Goal: Find specific page/section: Find specific page/section

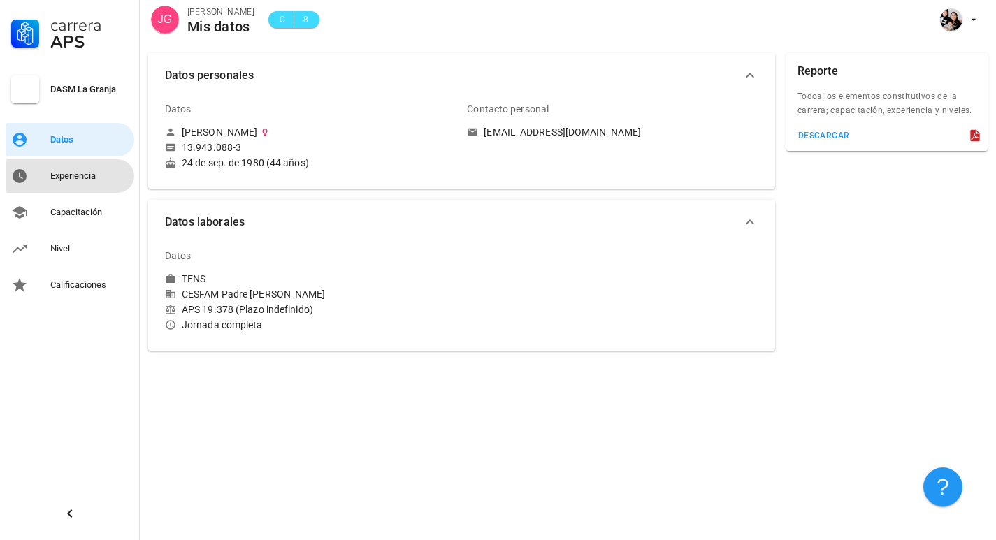
click at [65, 179] on div "Experiencia" at bounding box center [89, 176] width 78 height 11
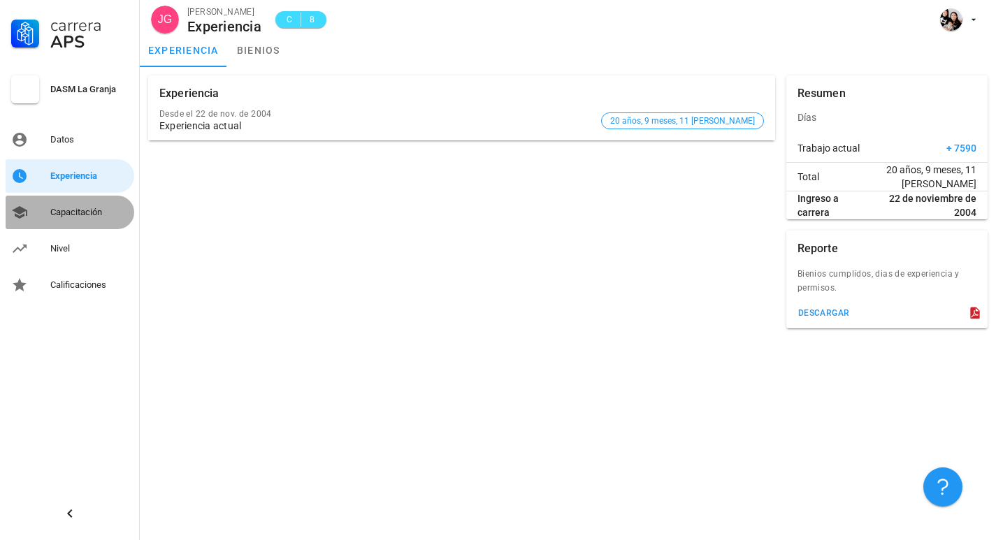
click at [59, 210] on div "Capacitación" at bounding box center [89, 212] width 78 height 11
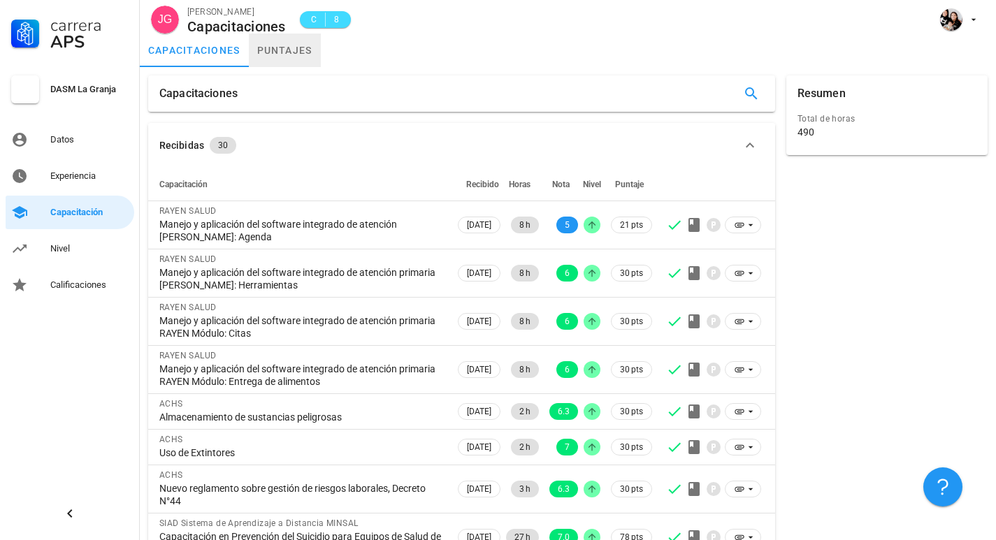
click at [294, 50] on link "puntajes" at bounding box center [285, 51] width 72 height 34
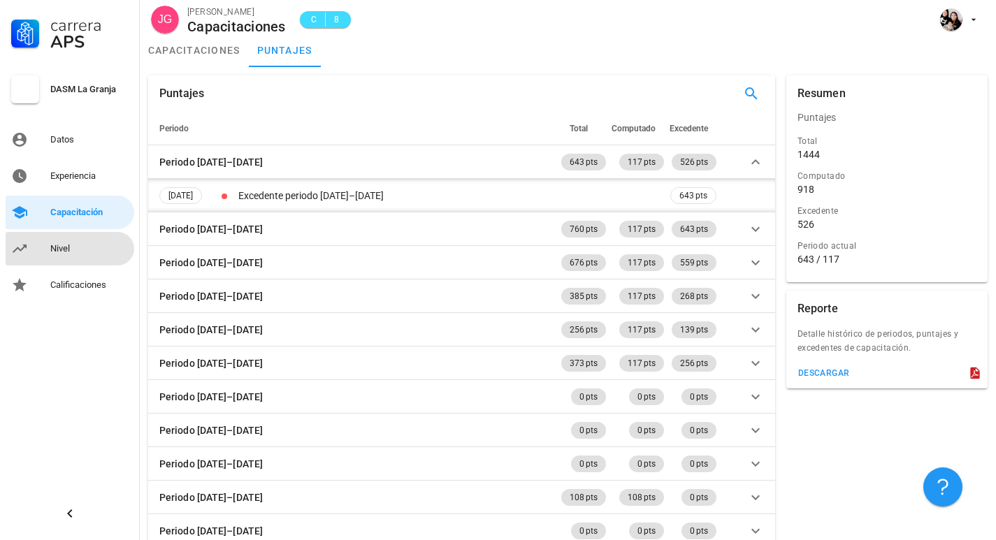
click at [55, 245] on div "Nivel" at bounding box center [89, 248] width 78 height 11
